Goal: Task Accomplishment & Management: Complete application form

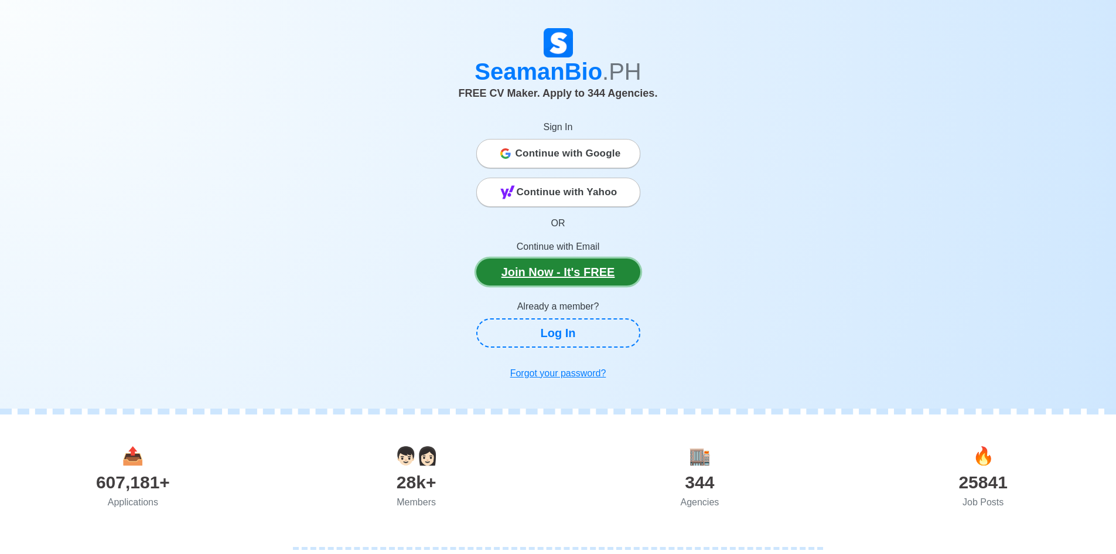
click at [598, 275] on link "Join Now - It's FREE" at bounding box center [558, 271] width 164 height 27
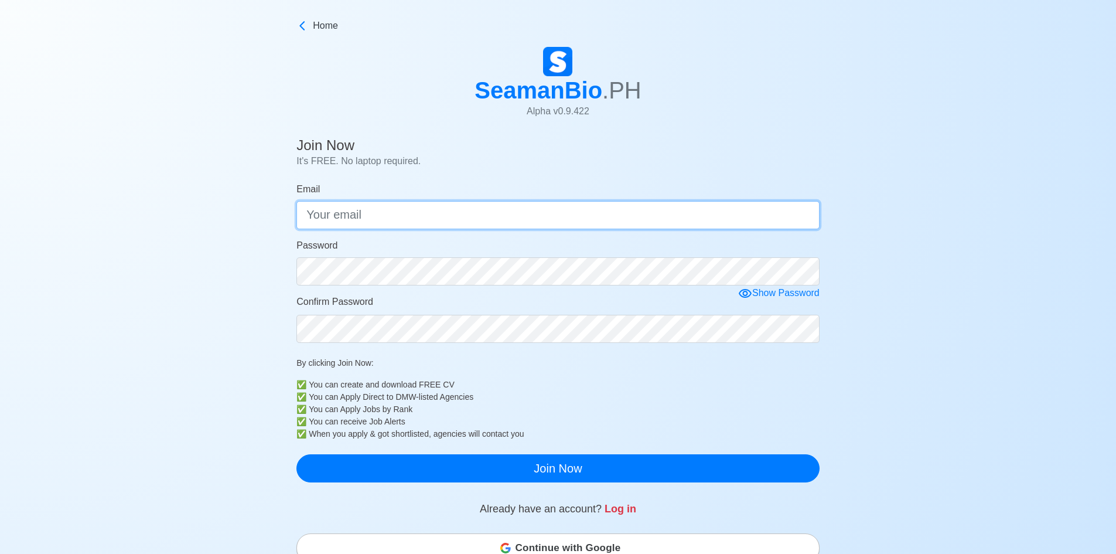
click at [587, 214] on input "Email" at bounding box center [558, 215] width 523 height 28
type input "[EMAIL_ADDRESS][DOMAIN_NAME]"
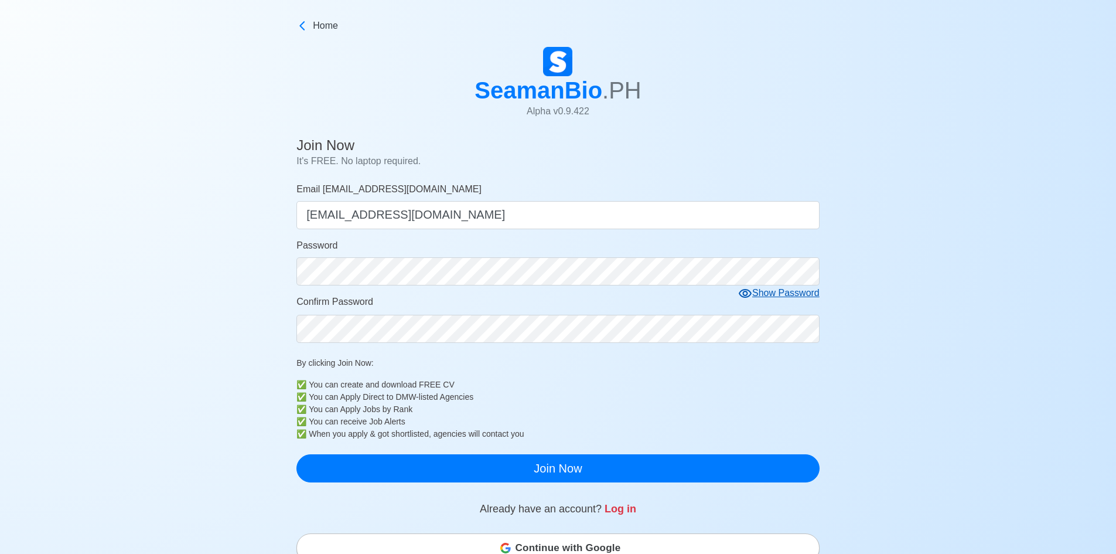
click at [776, 294] on div "Show Password" at bounding box center [778, 293] width 81 height 15
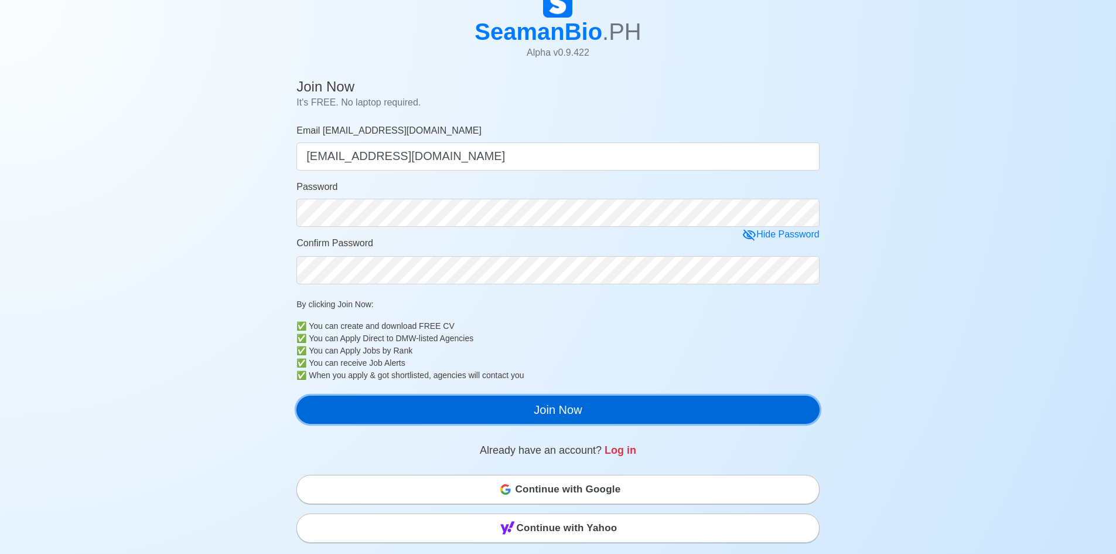
click at [692, 406] on button "Join Now" at bounding box center [558, 410] width 523 height 28
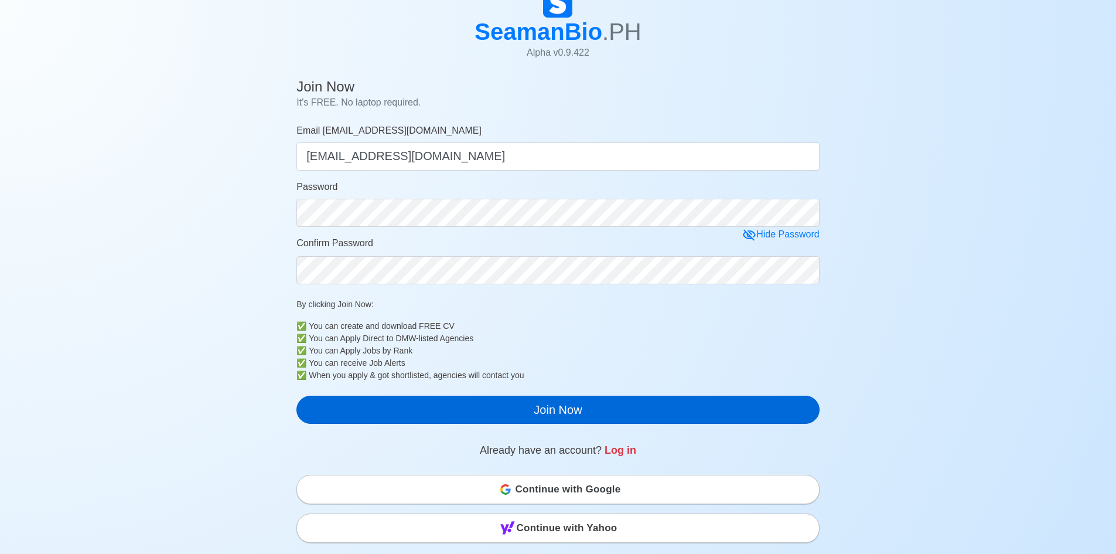
scroll to position [14, 0]
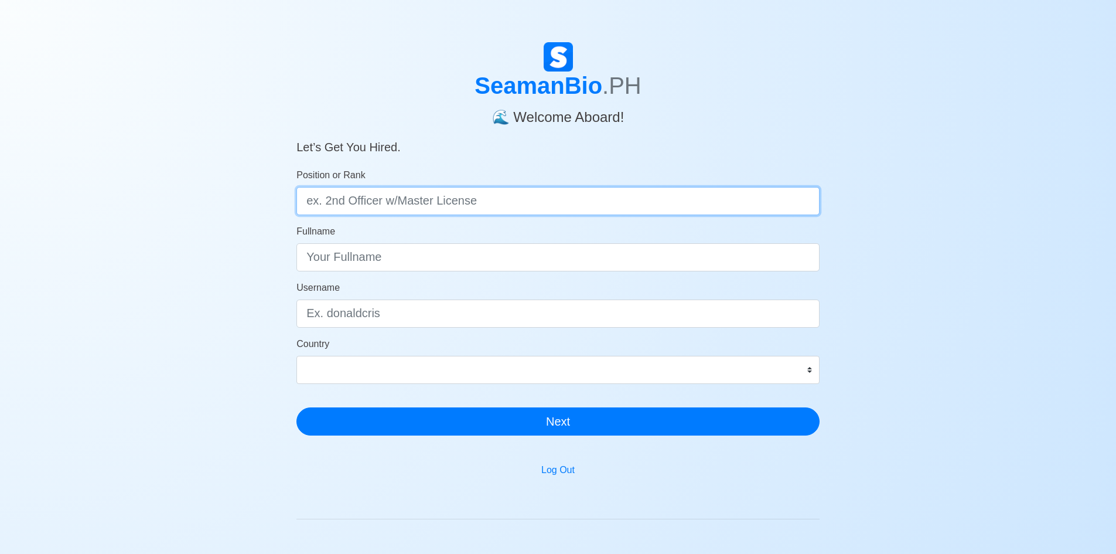
click at [648, 189] on input "Position or Rank" at bounding box center [558, 201] width 523 height 28
type input "Engine Cadet"
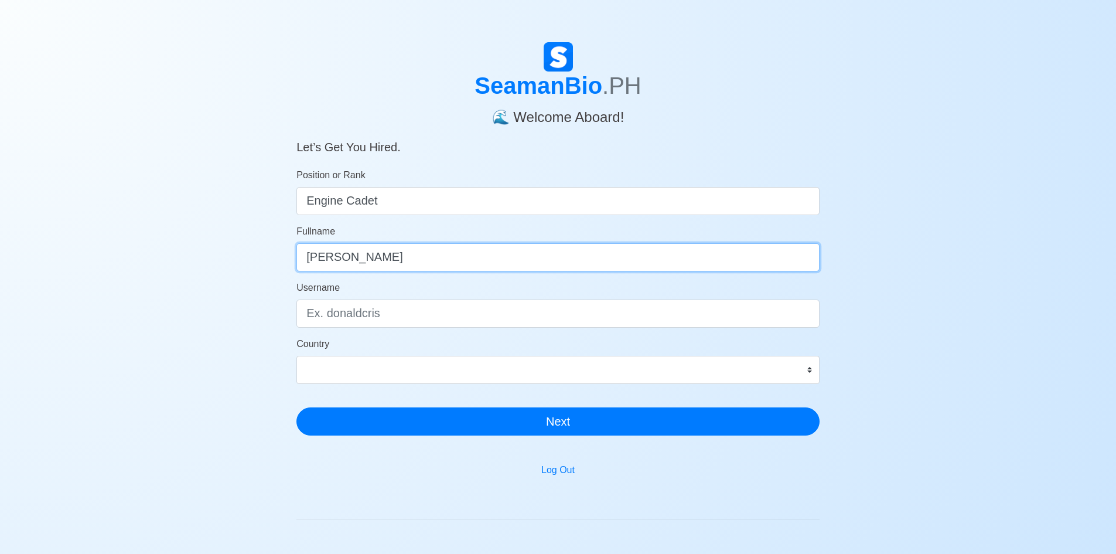
type input "Jerson Borja"
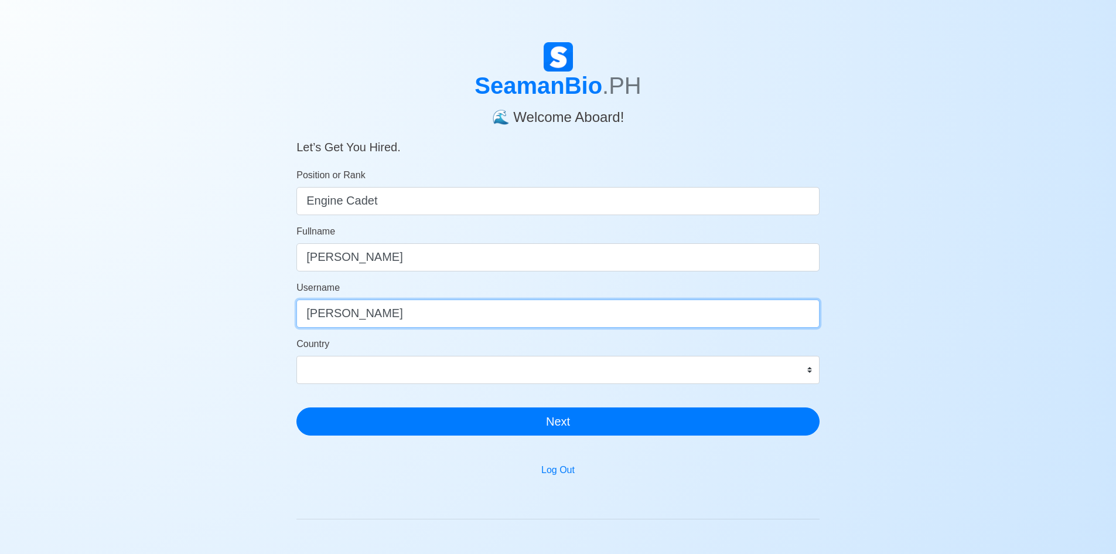
type input "Jeey"
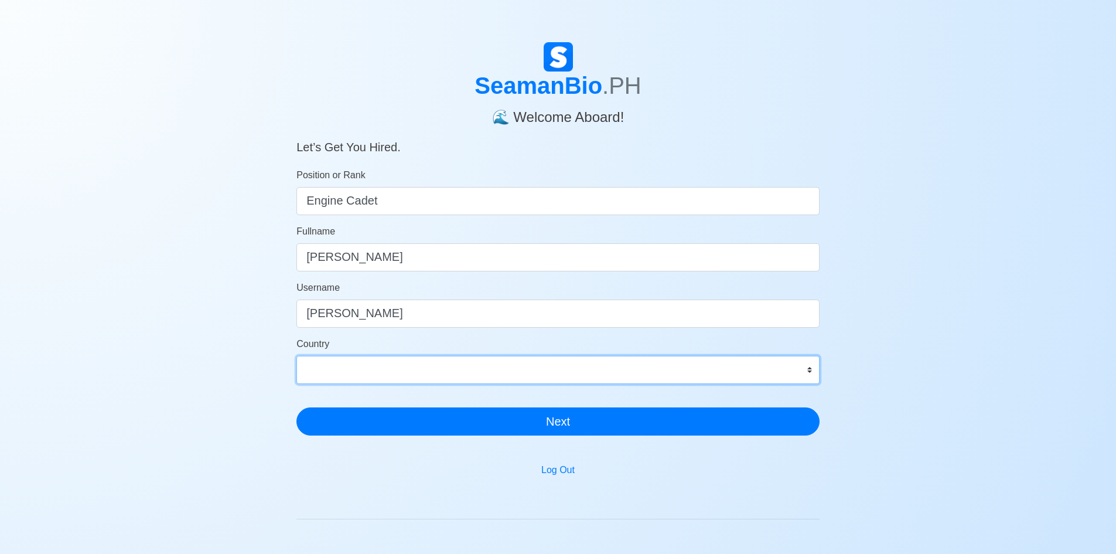
click at [809, 367] on select "Afghanistan Åland Islands Albania Algeria American Samoa Andorra Angola Anguill…" at bounding box center [558, 370] width 523 height 28
select select "PH"
click at [297, 356] on select "Afghanistan Åland Islands Albania Algeria American Samoa Andorra Angola Anguill…" at bounding box center [558, 370] width 523 height 28
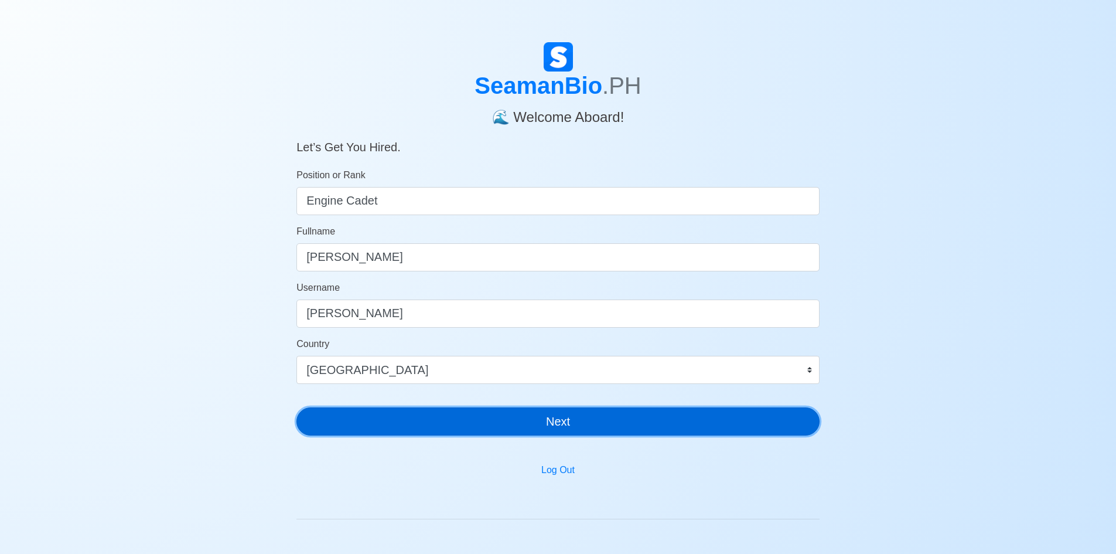
click at [580, 418] on button "Next" at bounding box center [558, 421] width 523 height 28
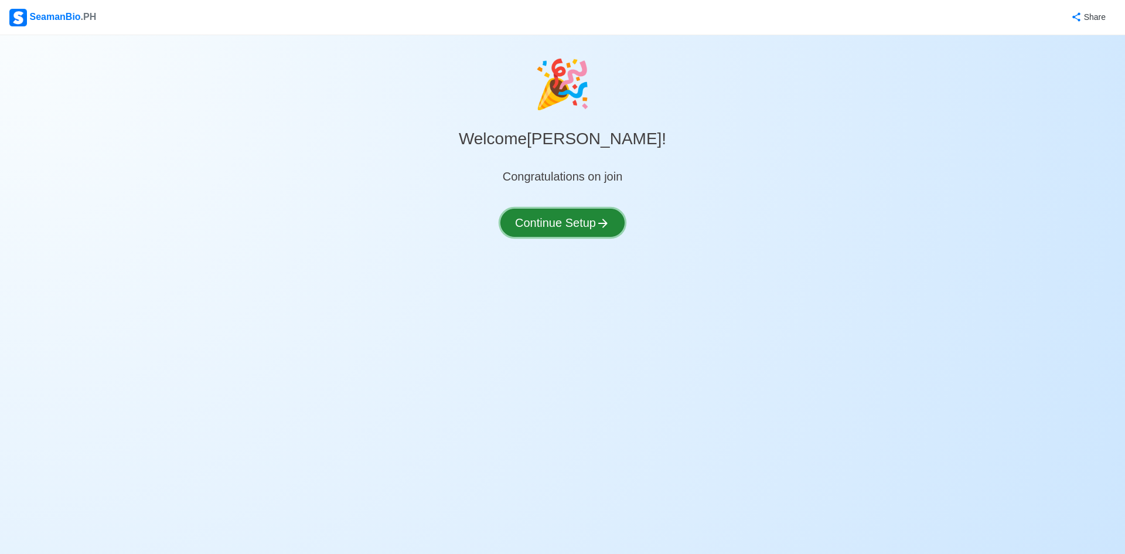
click at [597, 218] on icon at bounding box center [603, 223] width 14 height 14
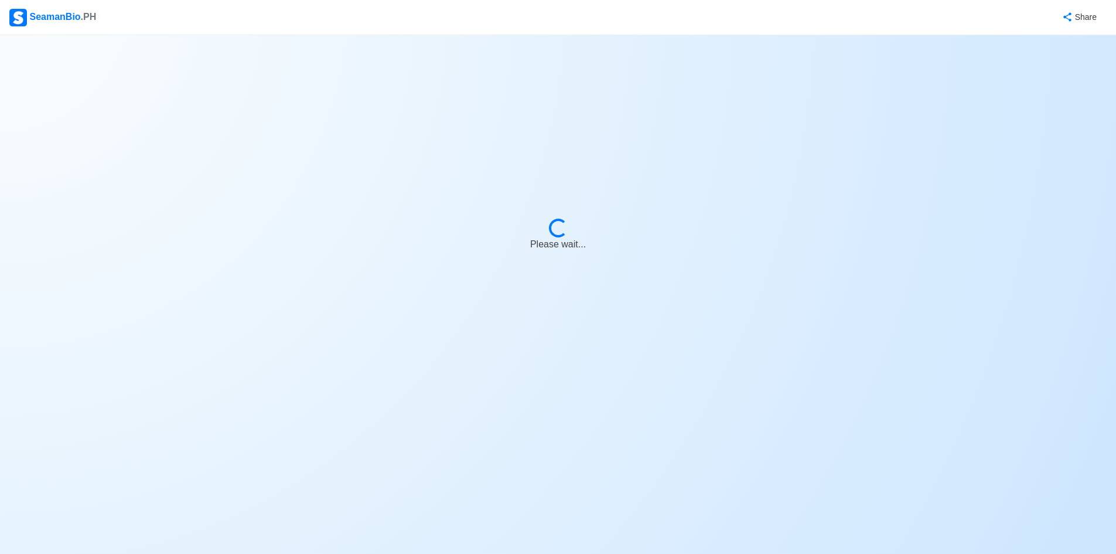
select select "Visible for Hiring"
select select "PH"
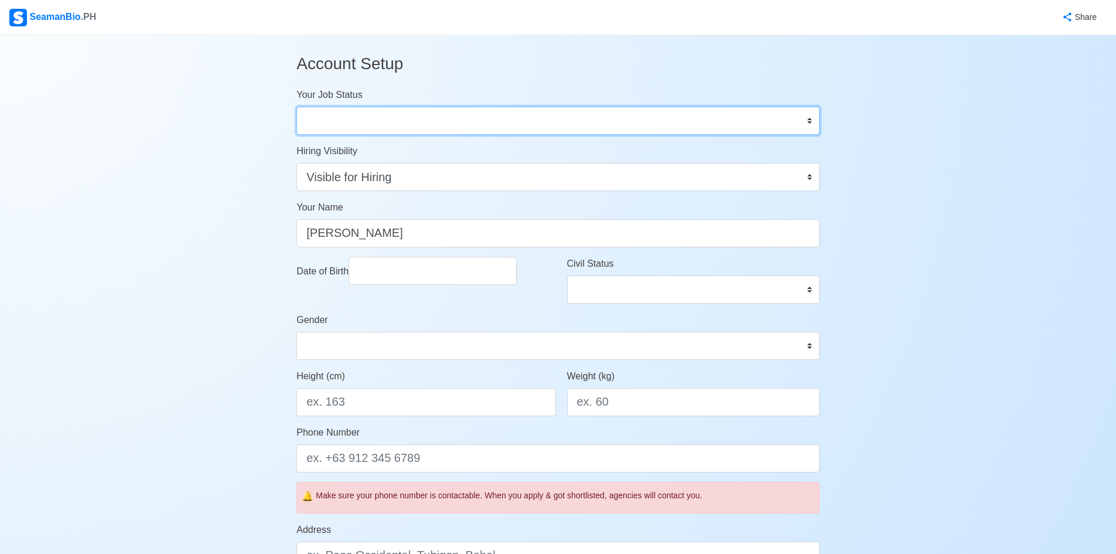
click at [543, 128] on select "Onboard Actively Looking for Job Not Looking for Job" at bounding box center [558, 121] width 523 height 28
select select "Actively Looking for Job"
click at [297, 107] on select "Onboard Actively Looking for Job Not Looking for Job" at bounding box center [558, 121] width 523 height 28
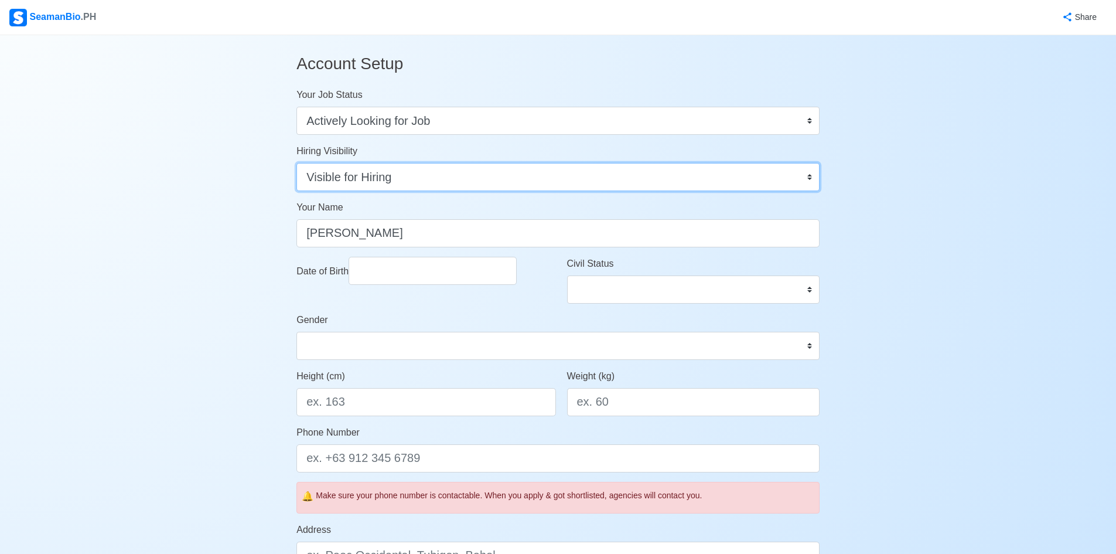
click at [496, 178] on select "Visible for Hiring Not Visible for Hiring" at bounding box center [558, 177] width 523 height 28
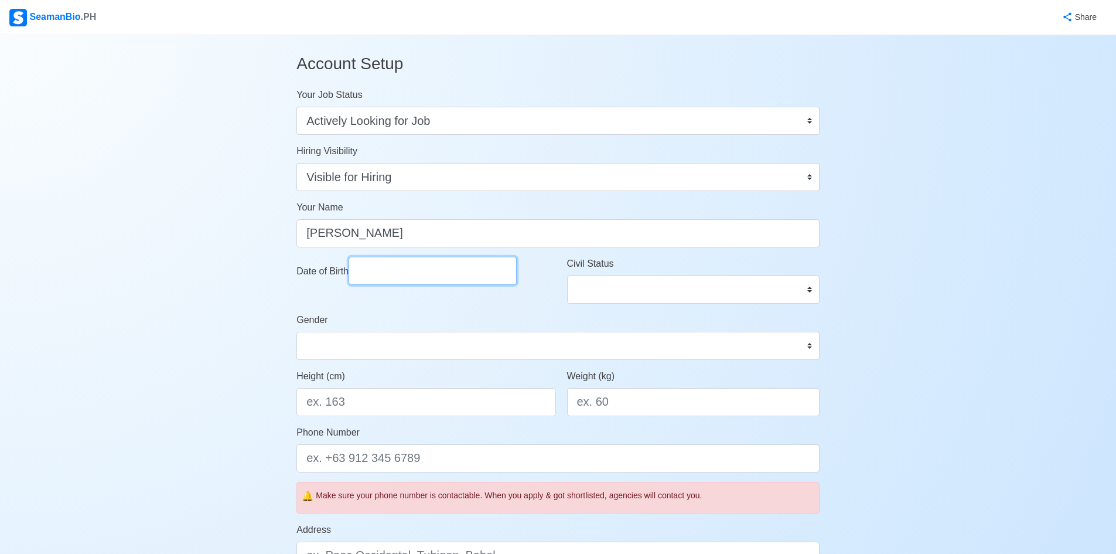
click at [459, 269] on input "Date of Birth" at bounding box center [433, 271] width 168 height 28
select select "****"
select select "******"
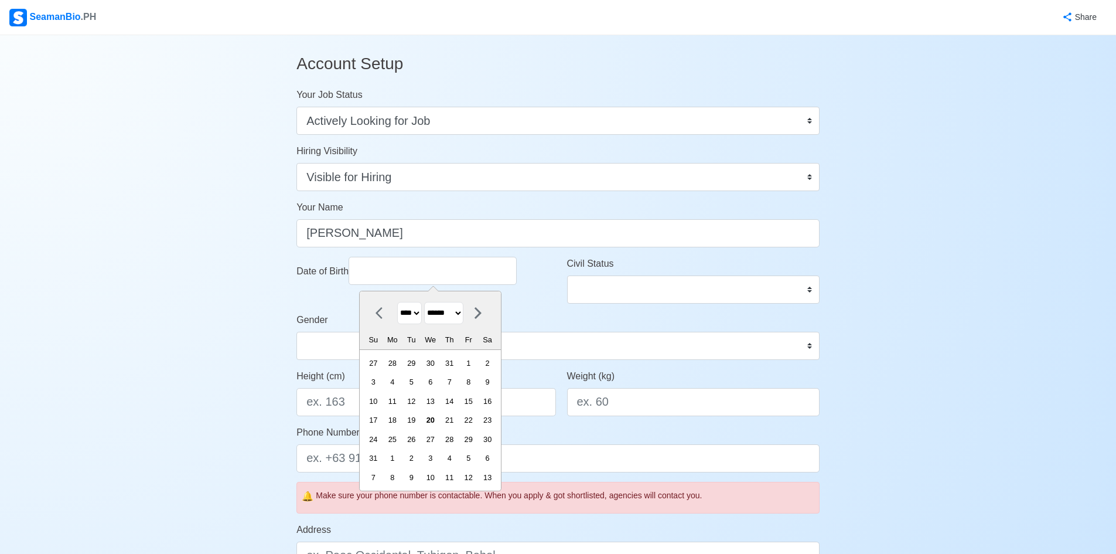
click at [422, 316] on select "**** **** **** **** **** **** **** **** **** **** **** **** **** **** **** ****…" at bounding box center [409, 313] width 25 height 23
select select "****"
click at [397, 302] on select "**** **** **** **** **** **** **** **** **** **** **** **** **** **** **** ****…" at bounding box center [409, 313] width 25 height 23
click at [464, 309] on select "******* ******** ***** ***** *** **** **** ****** ********* ******* ******** **…" at bounding box center [443, 313] width 39 height 23
select select "*****"
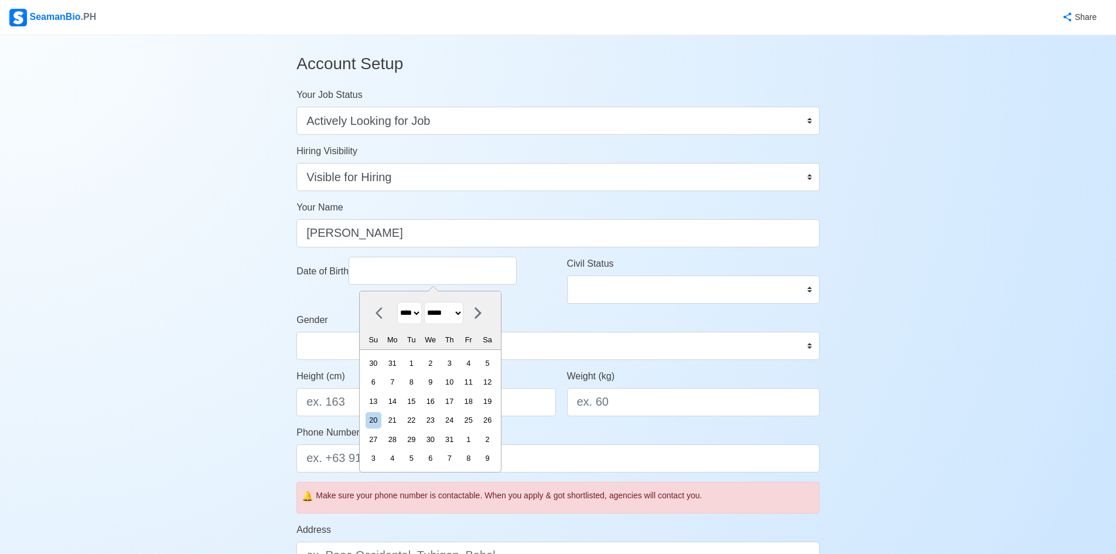
click at [430, 302] on select "******* ******** ***** ***** *** **** **** ****** ********* ******* ******** **…" at bounding box center [443, 313] width 39 height 23
click at [433, 438] on div "26" at bounding box center [431, 439] width 16 height 16
type input "04/26/2000"
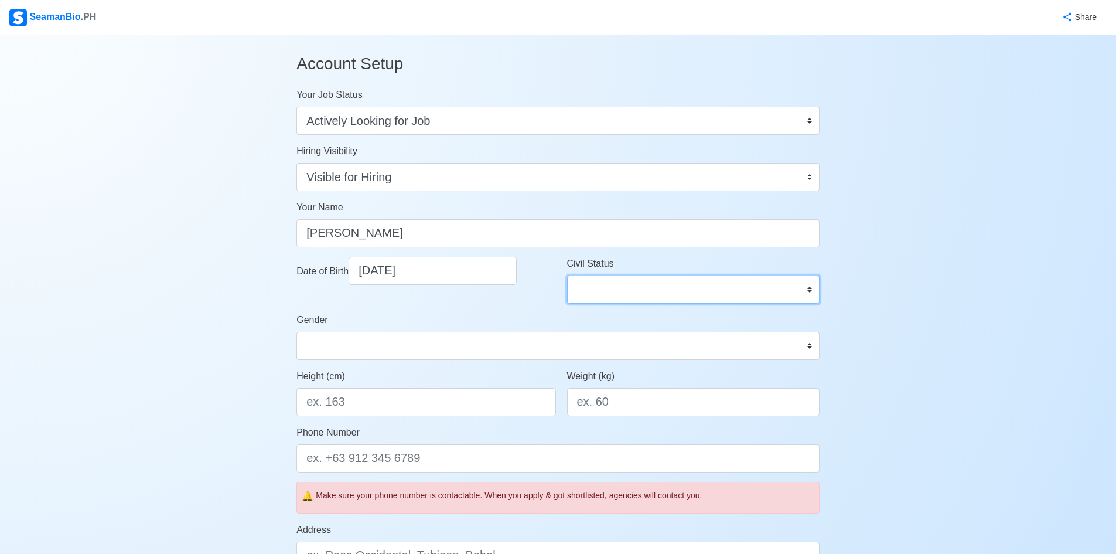
click at [654, 292] on select "Single Married Widowed Separated" at bounding box center [693, 289] width 253 height 28
select select "Single"
click at [567, 275] on select "Single Married Widowed Separated" at bounding box center [693, 289] width 253 height 28
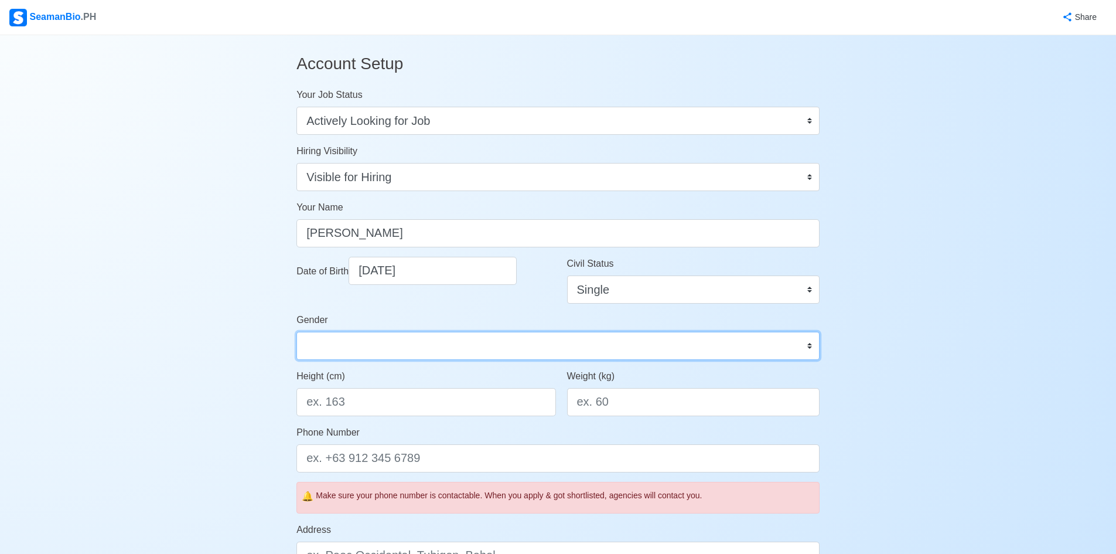
click at [512, 351] on select "Male Female" at bounding box center [558, 346] width 523 height 28
select select "Male"
click at [297, 332] on select "Male Female" at bounding box center [558, 346] width 523 height 28
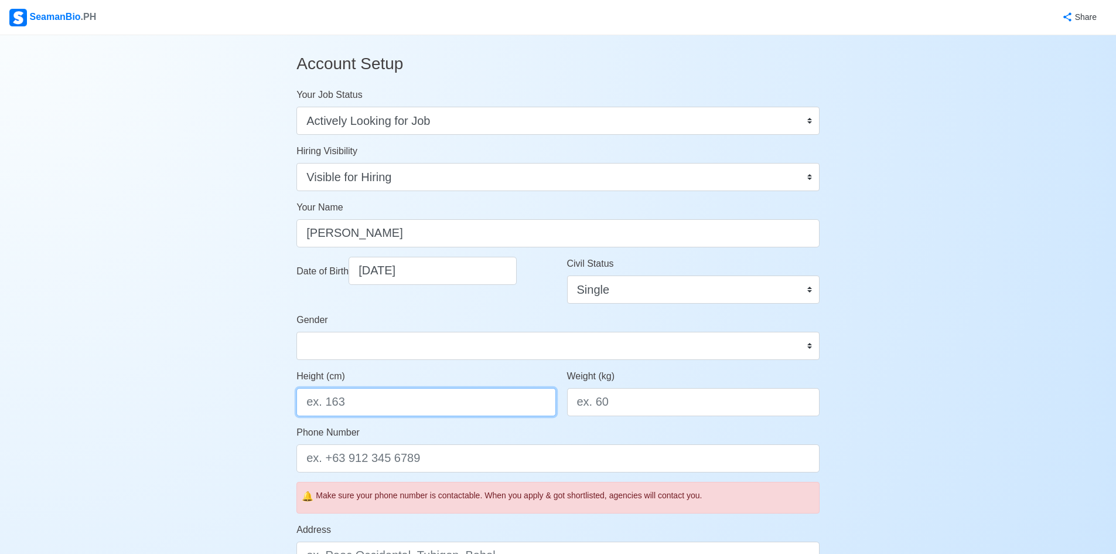
click at [468, 398] on input "Height (cm)" at bounding box center [426, 402] width 259 height 28
type input "152"
click at [641, 416] on div "Weight (kg)" at bounding box center [693, 397] width 270 height 56
click at [646, 408] on input "Weight (kg)" at bounding box center [693, 402] width 253 height 28
type input "69"
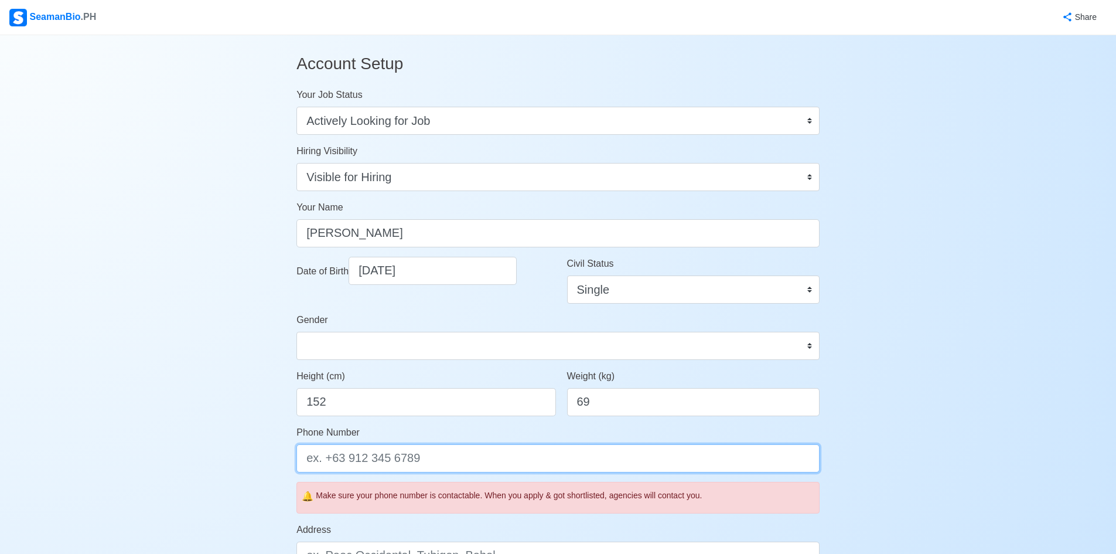
click at [609, 452] on input "Phone Number" at bounding box center [558, 458] width 523 height 28
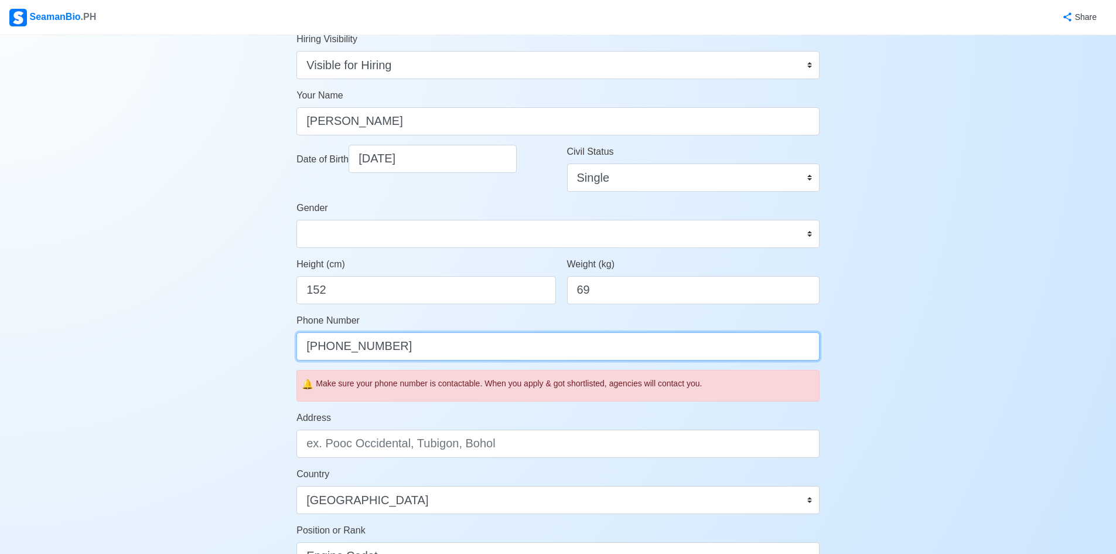
scroll to position [117, 0]
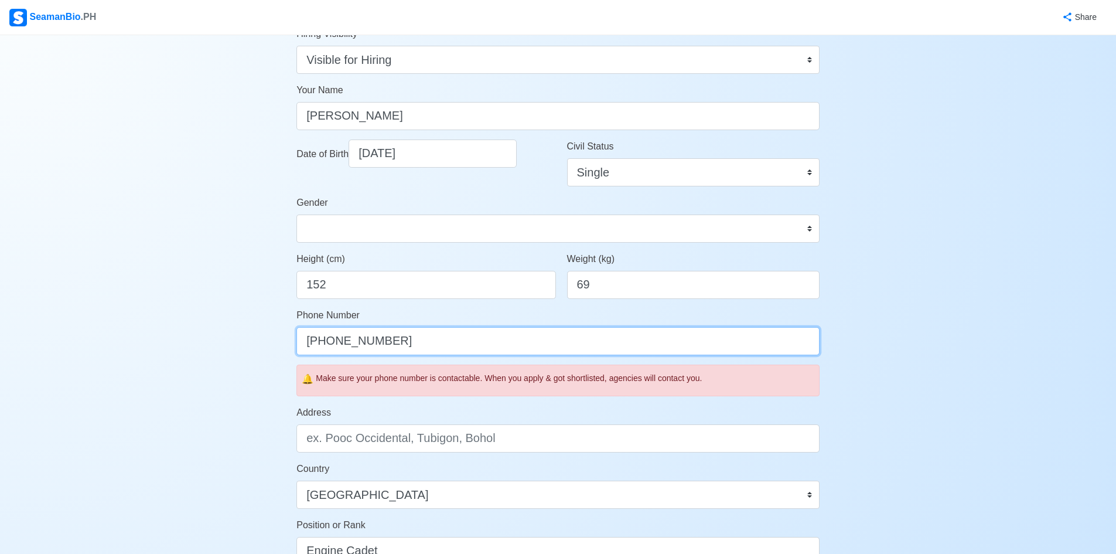
type input "+639309368455"
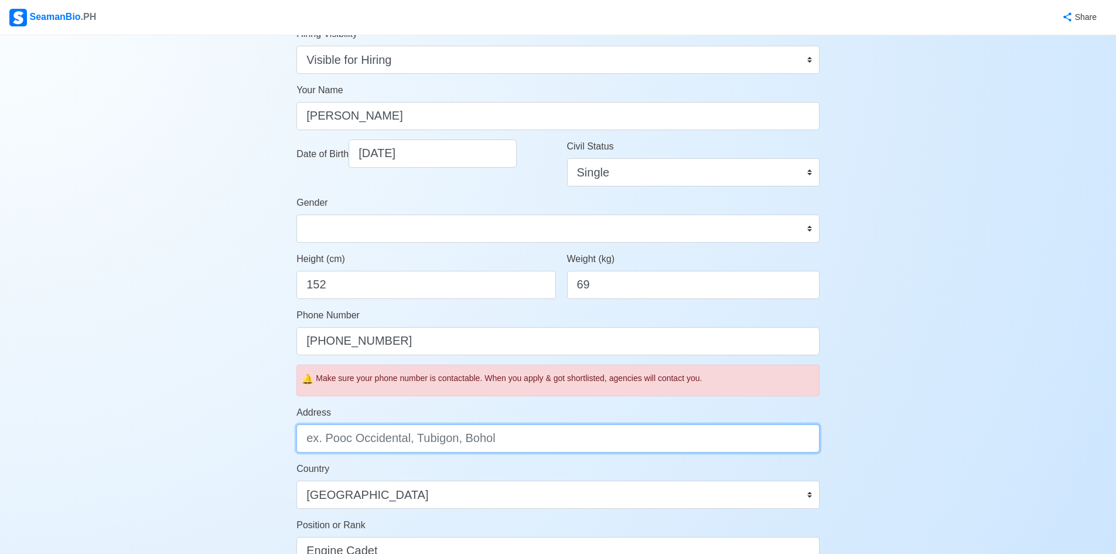
click at [585, 442] on input "Address" at bounding box center [558, 438] width 523 height 28
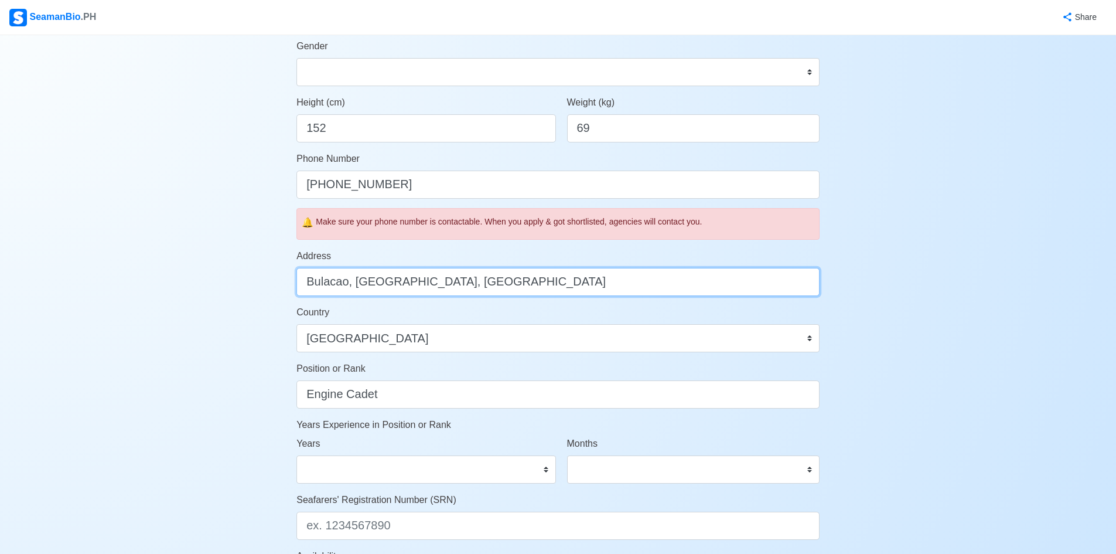
scroll to position [293, 0]
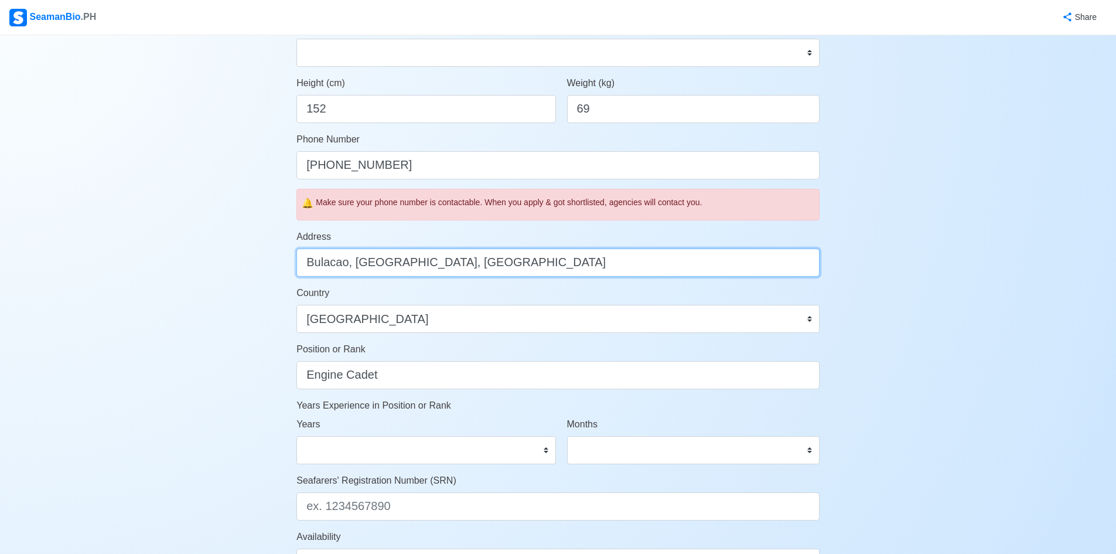
type input "Bulacao, Talisay City, Cebu"
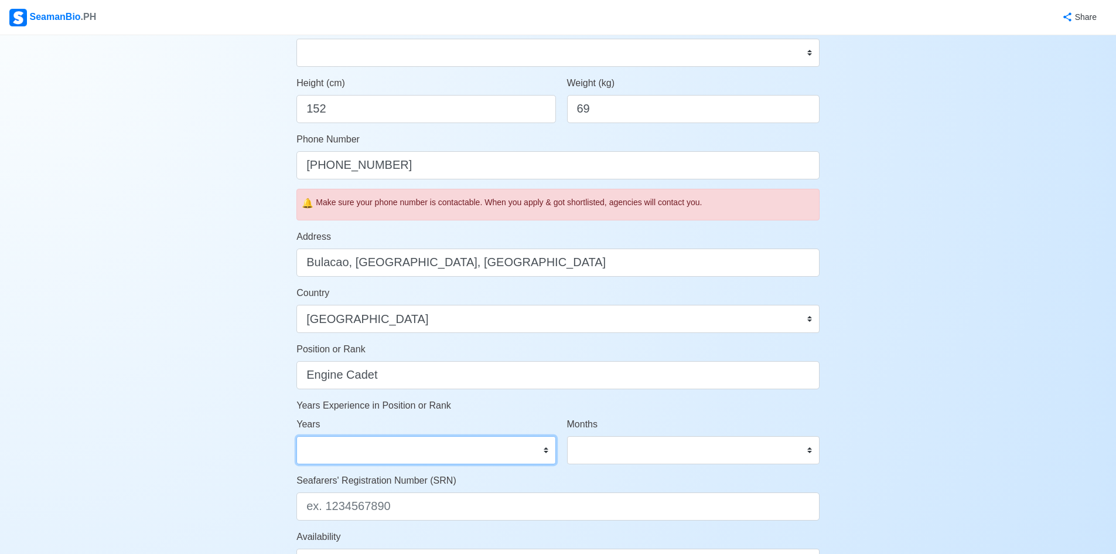
click at [488, 451] on select "0 1 2 3 4 5 6 7 8 9 10 11 12 13 14 15 16 17 18 19 20 21 22 23 24 25 26 27 28 29…" at bounding box center [426, 450] width 259 height 28
select select "0"
click at [297, 436] on select "0 1 2 3 4 5 6 7 8 9 10 11 12 13 14 15 16 17 18 19 20 21 22 23 24 25 26 27 28 29…" at bounding box center [426, 450] width 259 height 28
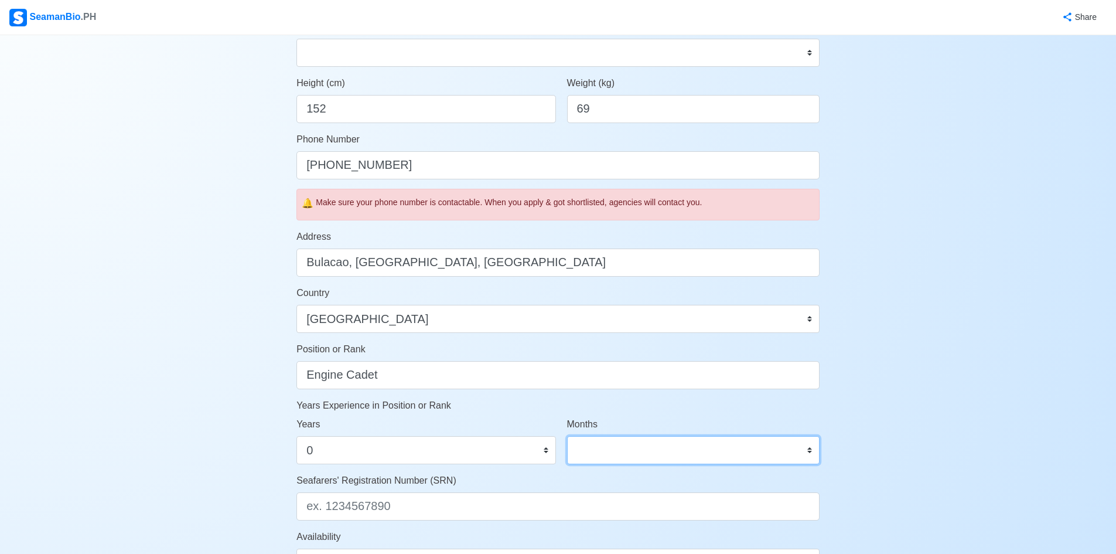
click at [702, 462] on select "0 1 2 3 4 5 6 7 8 9 10 11" at bounding box center [693, 450] width 253 height 28
select select "0"
click at [567, 436] on select "0 1 2 3 4 5 6 7 8 9 10 11" at bounding box center [693, 450] width 253 height 28
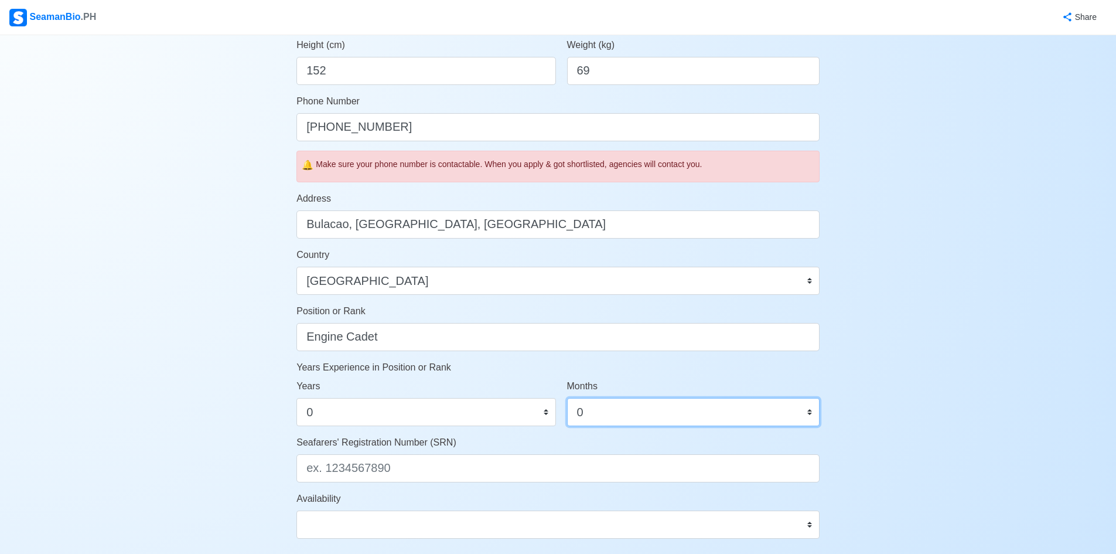
scroll to position [352, 0]
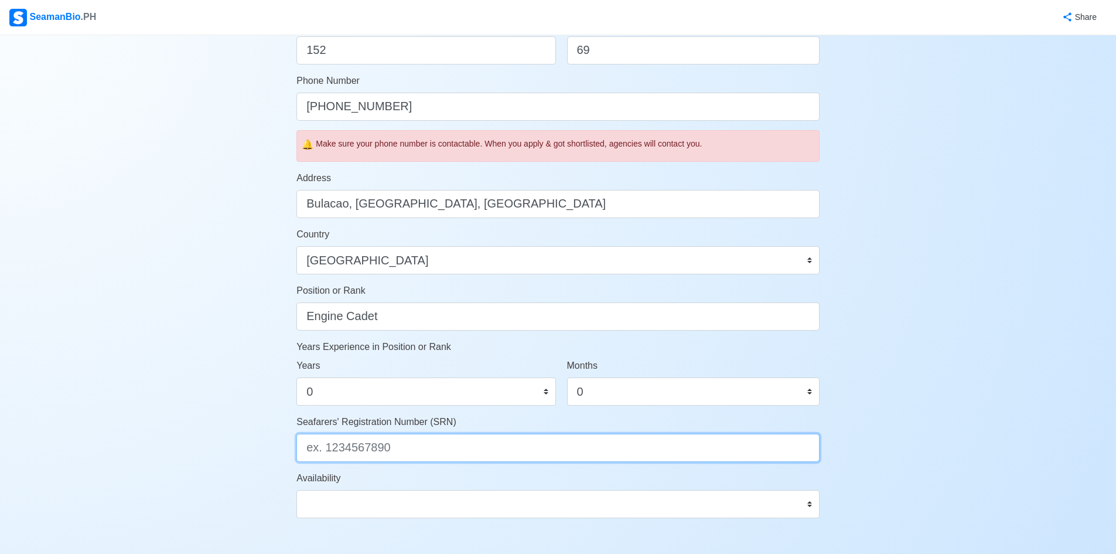
click at [462, 455] on input "Seafarers' Registration Number (SRN)" at bounding box center [558, 448] width 523 height 28
paste input "0004260131"
type input "0004260131"
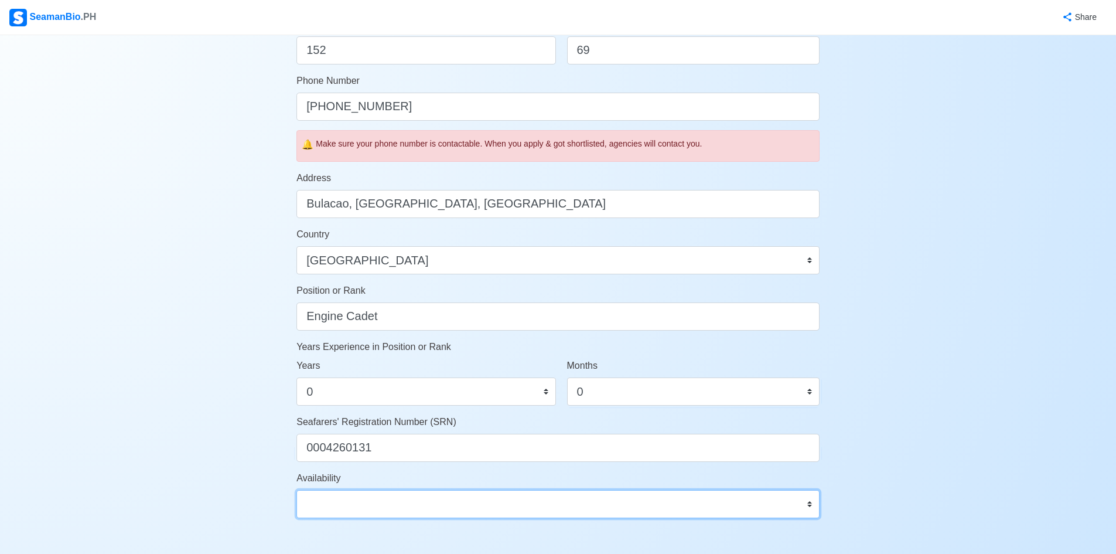
click at [414, 501] on select "Immediate Sep 2025 Oct 2025 Nov 2025 Dec 2025 Jan 2026 Feb 2026 Mar 2026 Apr 20…" at bounding box center [558, 504] width 523 height 28
select select "4102473600000"
click at [297, 490] on select "Immediate Sep 2025 Oct 2025 Nov 2025 Dec 2025 Jan 2026 Feb 2026 Mar 2026 Apr 20…" at bounding box center [558, 504] width 523 height 28
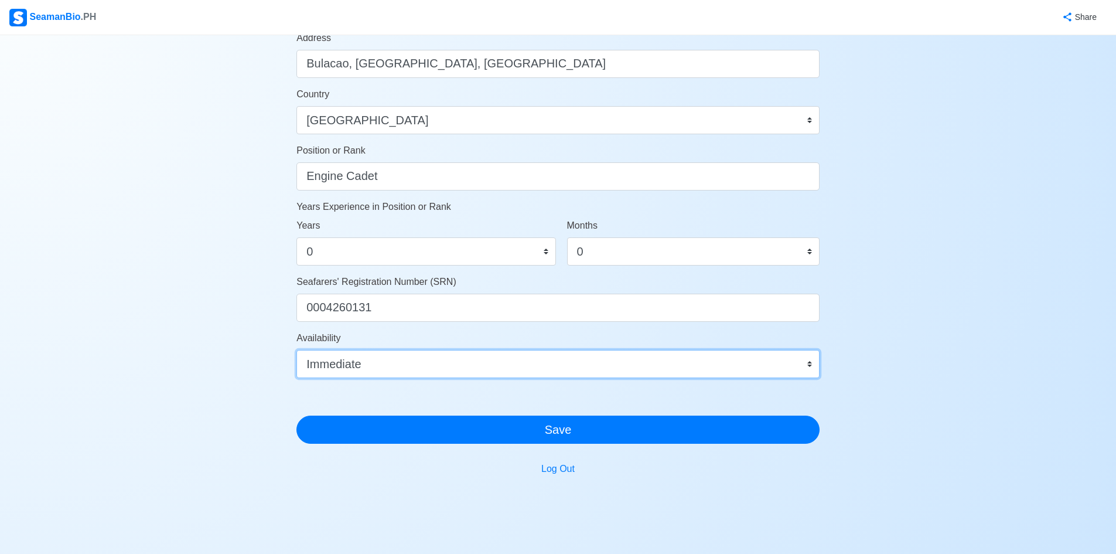
scroll to position [526, 0]
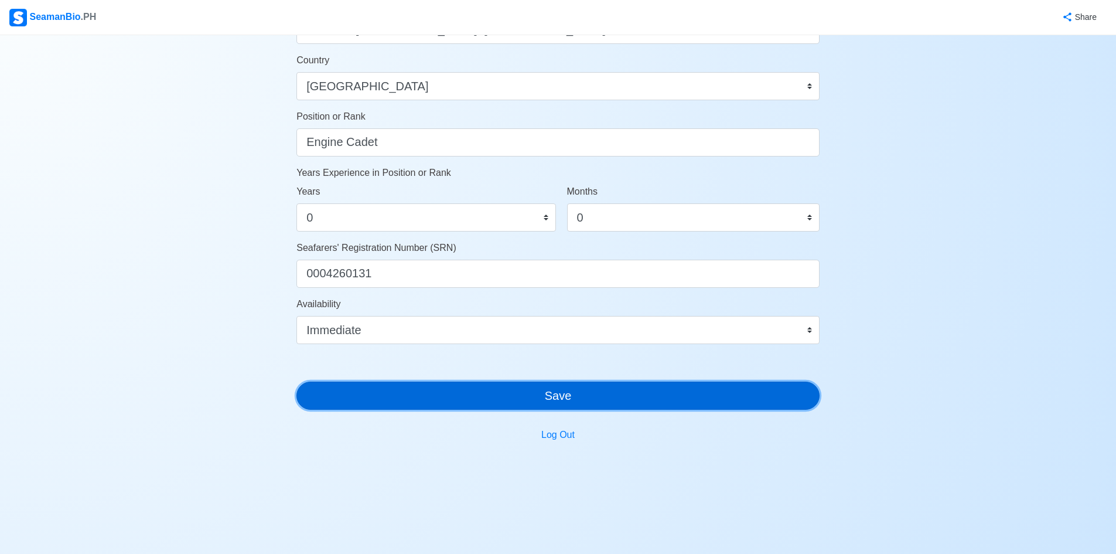
click at [401, 394] on button "Save" at bounding box center [558, 396] width 523 height 28
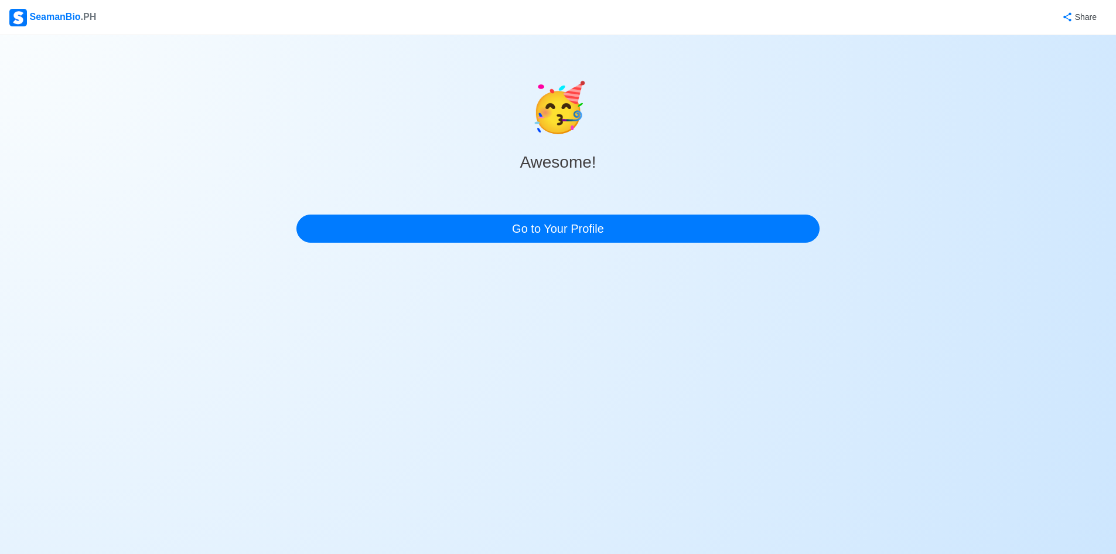
scroll to position [0, 0]
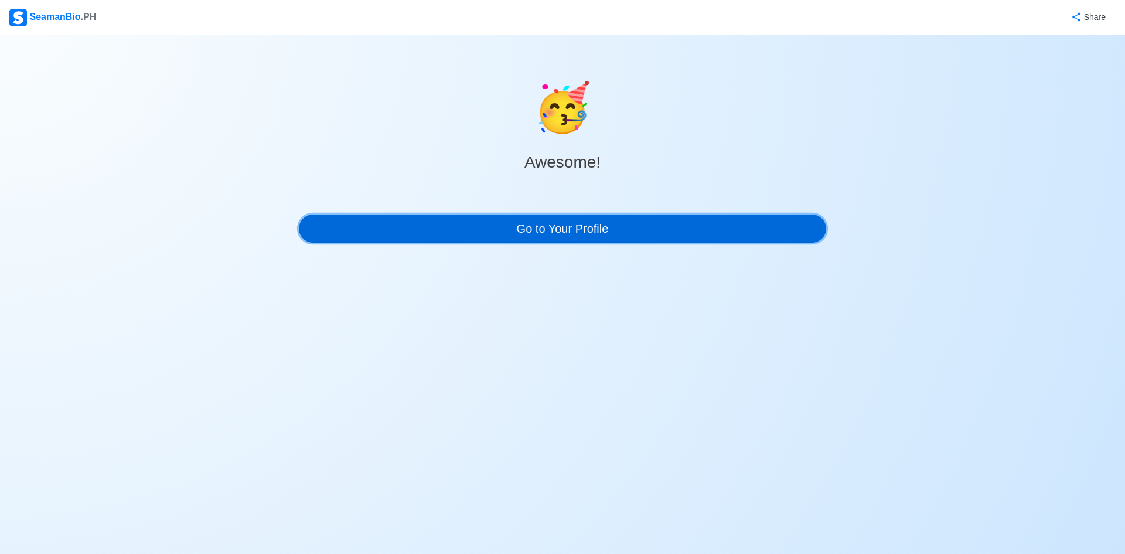
click at [525, 229] on link "Go to Your Profile" at bounding box center [562, 228] width 527 height 28
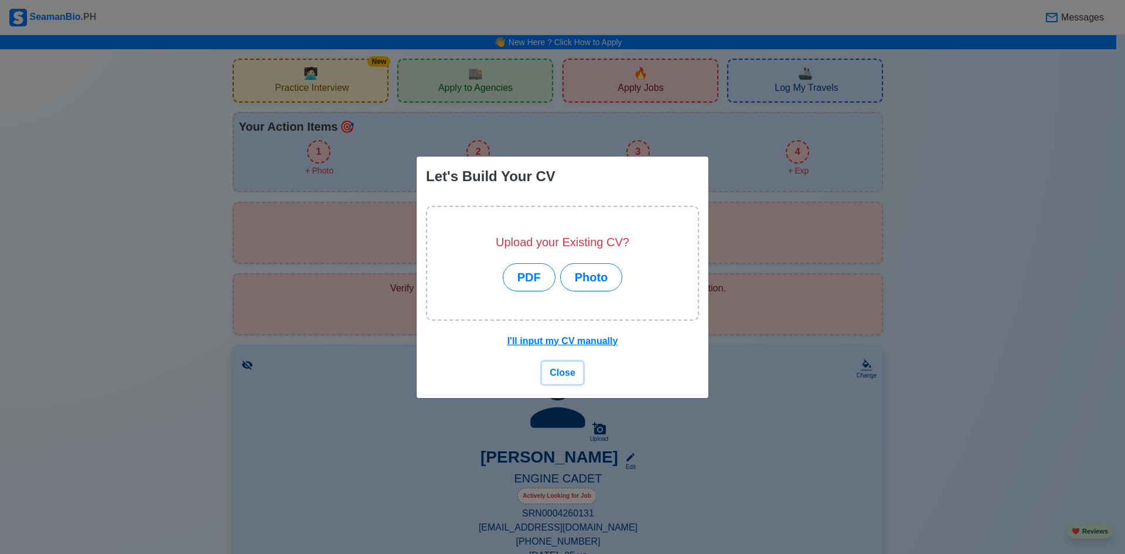
click at [560, 370] on span "Close" at bounding box center [563, 372] width 26 height 10
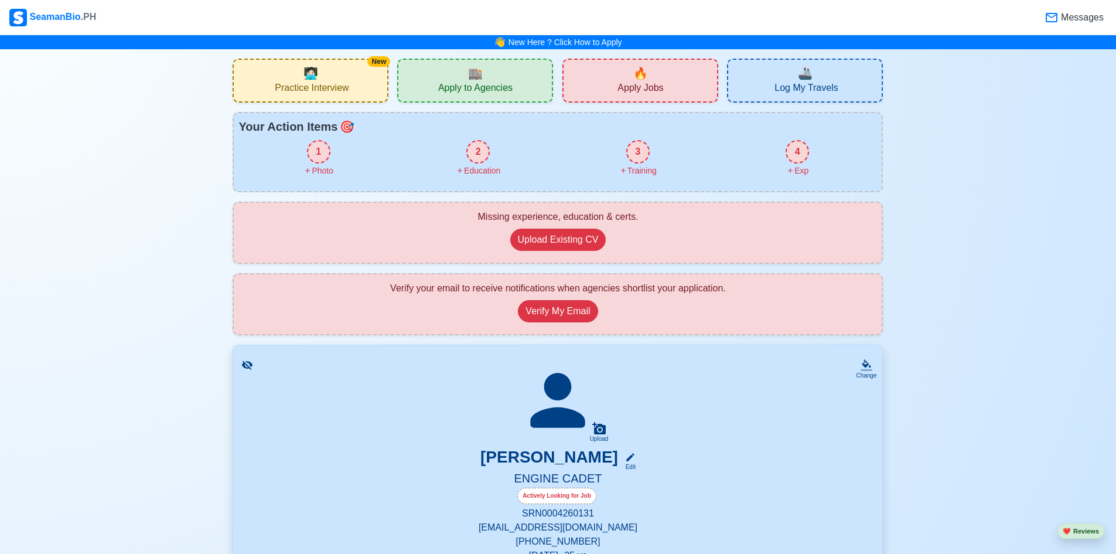
click at [479, 82] on span "Apply to Agencies" at bounding box center [475, 89] width 74 height 15
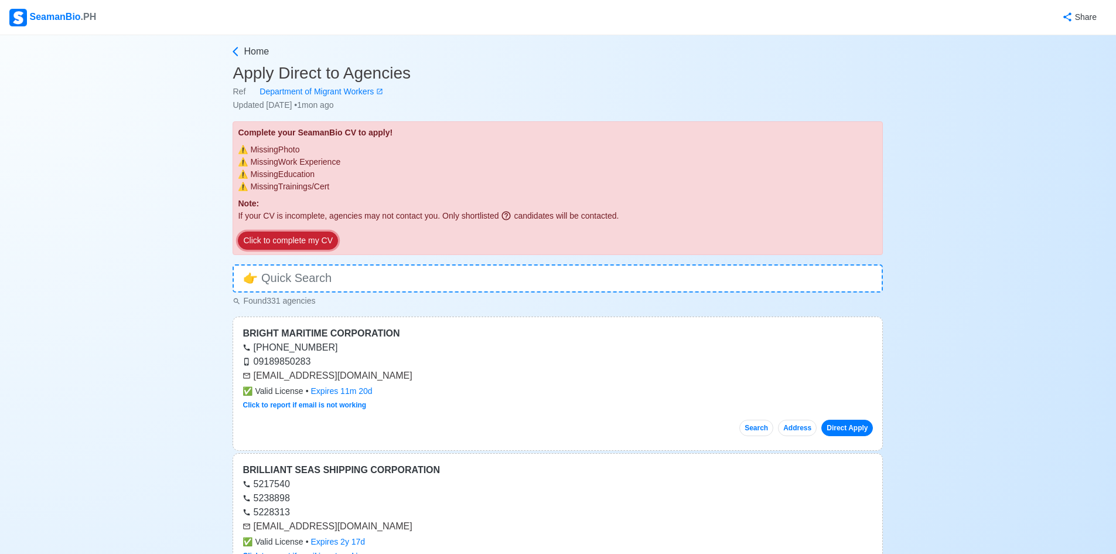
click at [308, 236] on button "Click to complete my CV" at bounding box center [288, 240] width 100 height 18
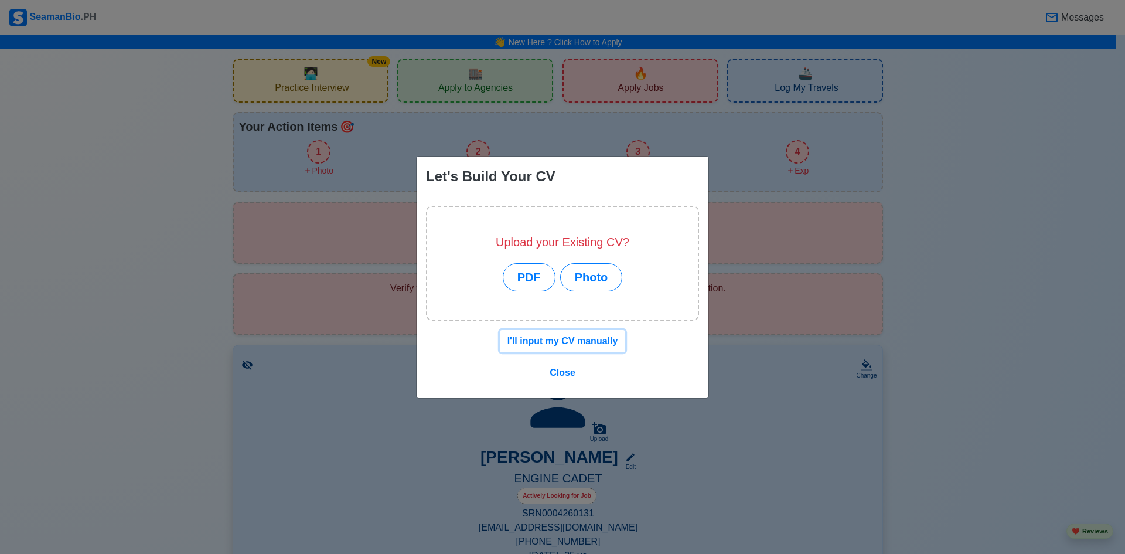
click at [591, 343] on u "I'll input my CV manually" at bounding box center [562, 341] width 111 height 10
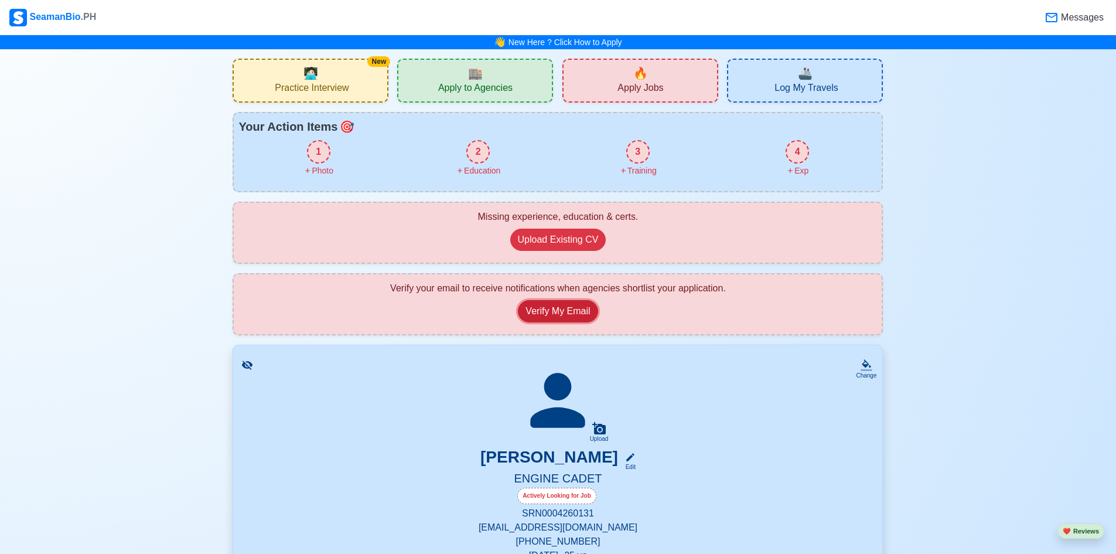
click at [574, 311] on button "Verify My Email" at bounding box center [558, 311] width 80 height 22
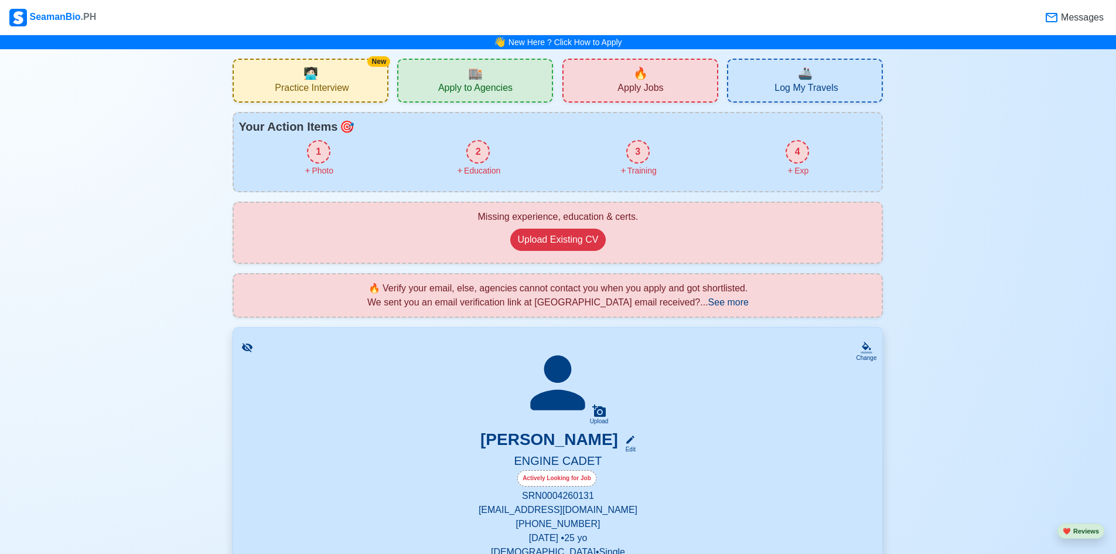
click at [742, 300] on span "See more" at bounding box center [729, 302] width 40 height 10
